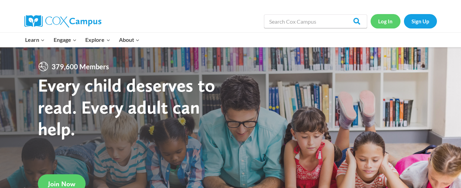
click at [388, 22] on link "Log In" at bounding box center [385, 21] width 30 height 14
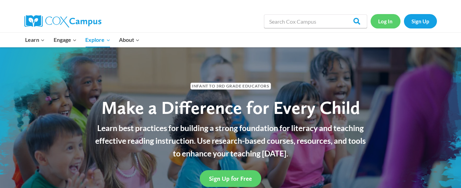
click at [388, 22] on link "Log In" at bounding box center [385, 21] width 30 height 14
